Goal: Information Seeking & Learning: Learn about a topic

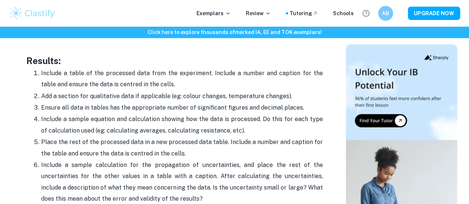
scroll to position [1664, 0]
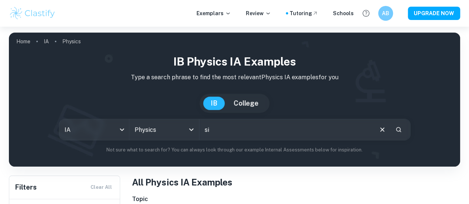
type input "simple harmonic motion"
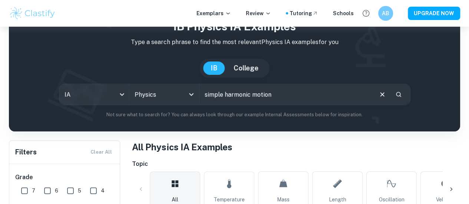
scroll to position [28, 0]
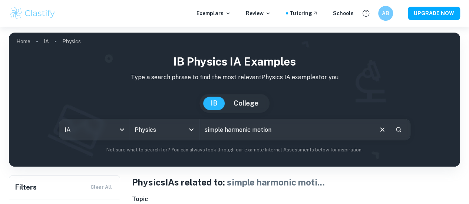
scroll to position [247, 0]
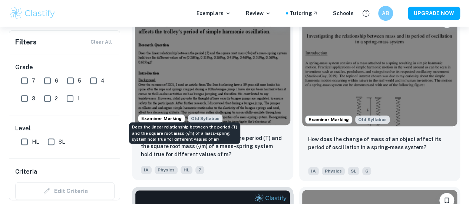
click at [200, 134] on p "Does the linear relationship between the period (T) and the square root mass (√…" at bounding box center [212, 146] width 143 height 24
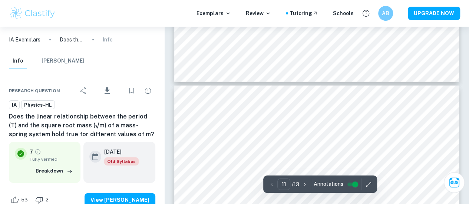
type input "12"
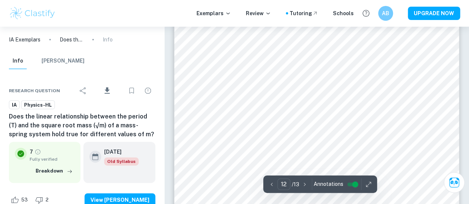
scroll to position [4269, 0]
